Goal: Task Accomplishment & Management: Use online tool/utility

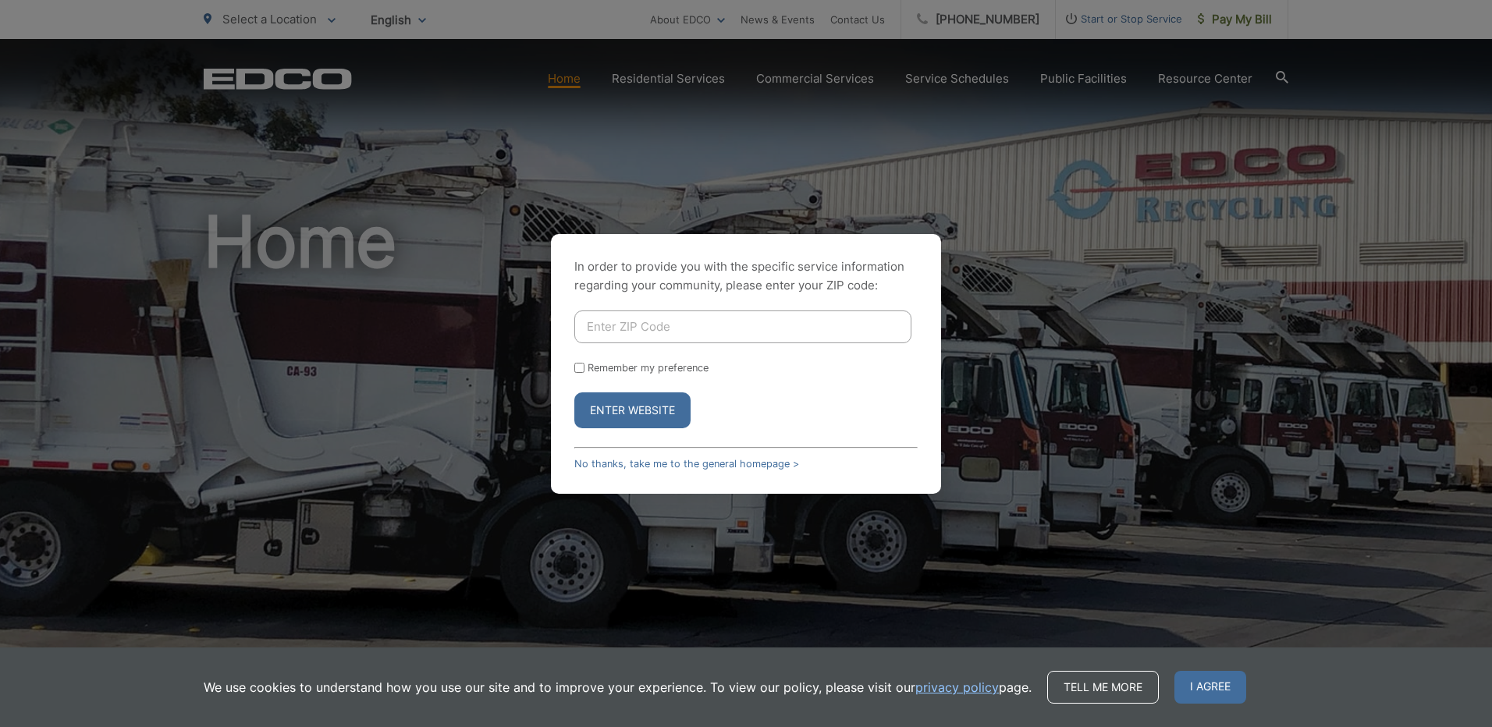
click at [798, 328] on input "Enter ZIP Code" at bounding box center [742, 327] width 337 height 33
click at [997, 165] on div "In order to provide you with the specific service information regarding your co…" at bounding box center [746, 363] width 1492 height 727
click at [623, 464] on link "No thanks, take me to the general homepage >" at bounding box center [686, 464] width 225 height 12
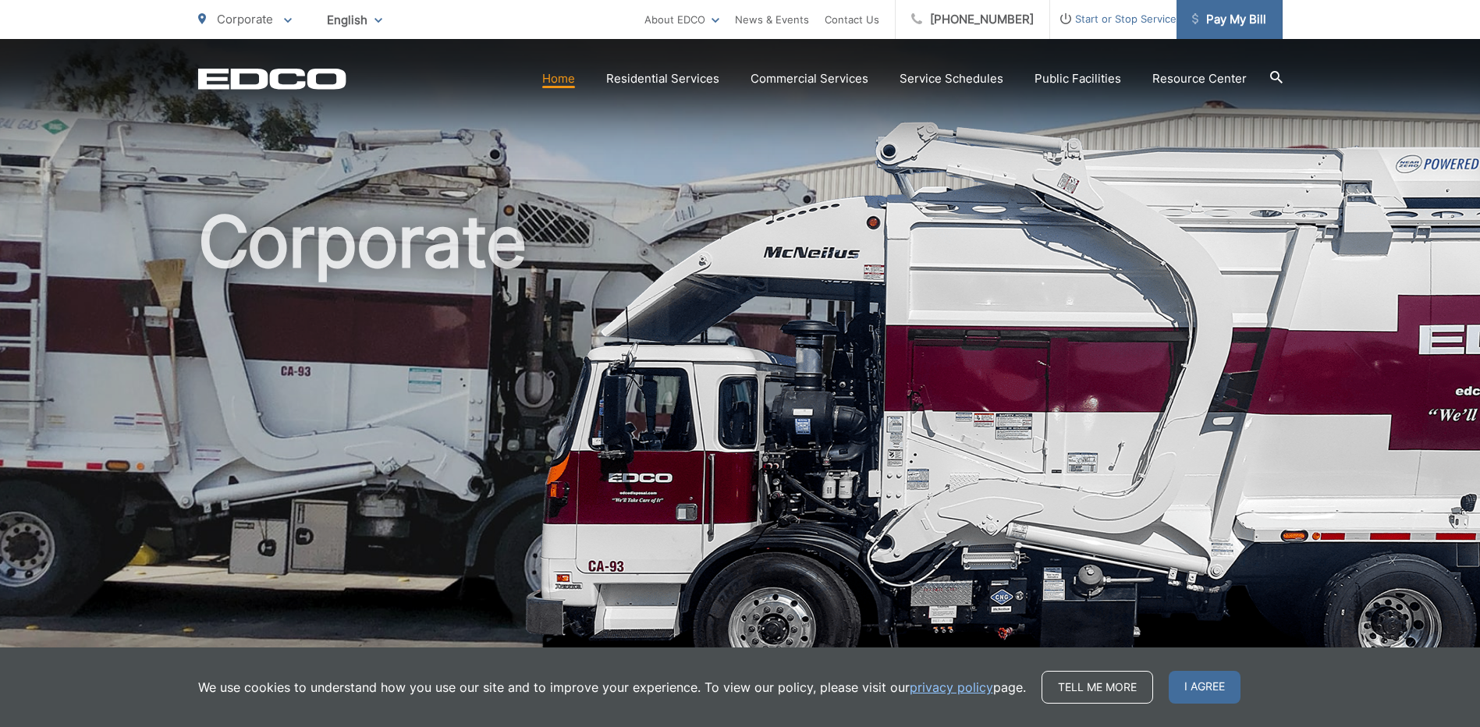
click at [1204, 19] on span "Pay My Bill" at bounding box center [1229, 19] width 74 height 19
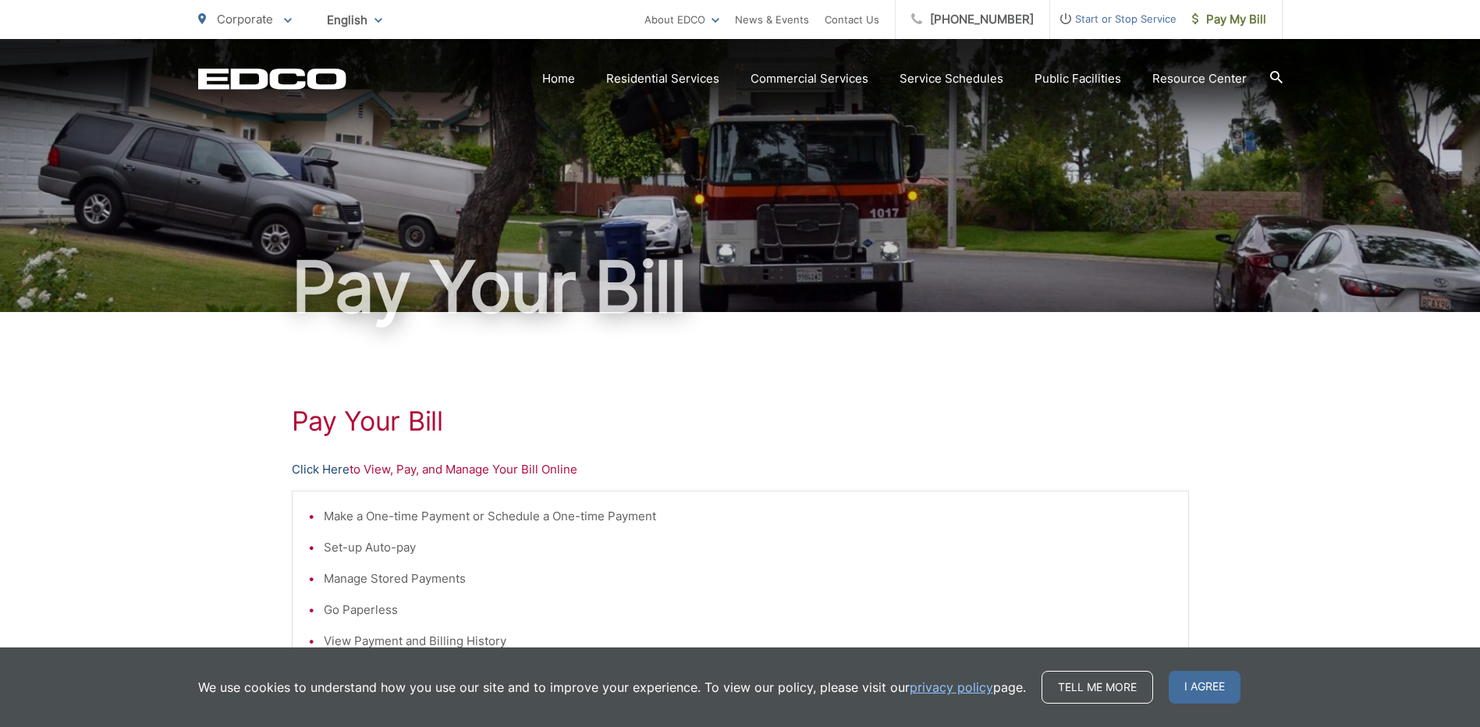
click at [308, 470] on link "Click Here" at bounding box center [321, 469] width 58 height 19
